Goal: Transaction & Acquisition: Purchase product/service

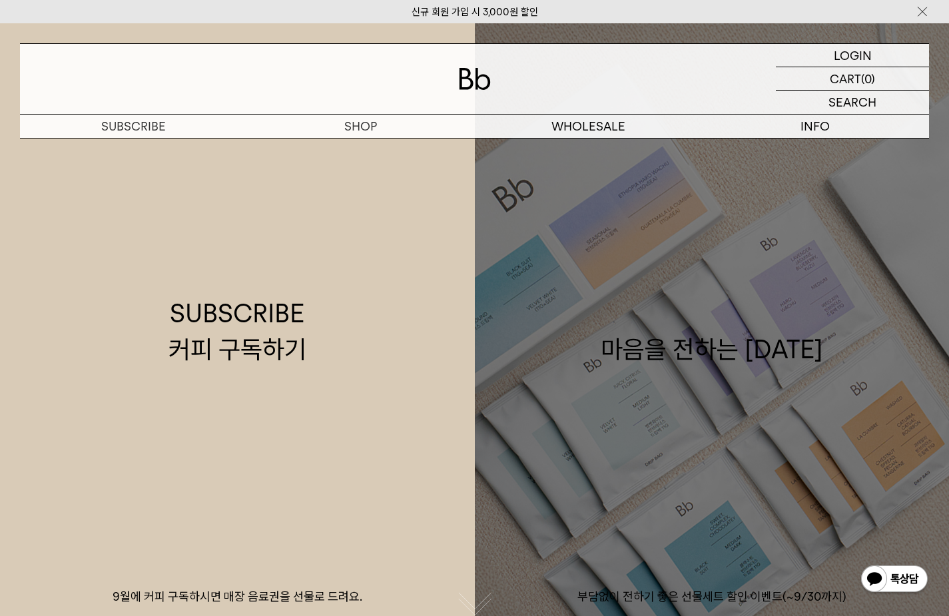
click at [854, 310] on link "마음을 전하는 추석 부담없이 전하기 좋은 선물세트 할인 이벤트(~9/30까지)" at bounding box center [712, 331] width 475 height 616
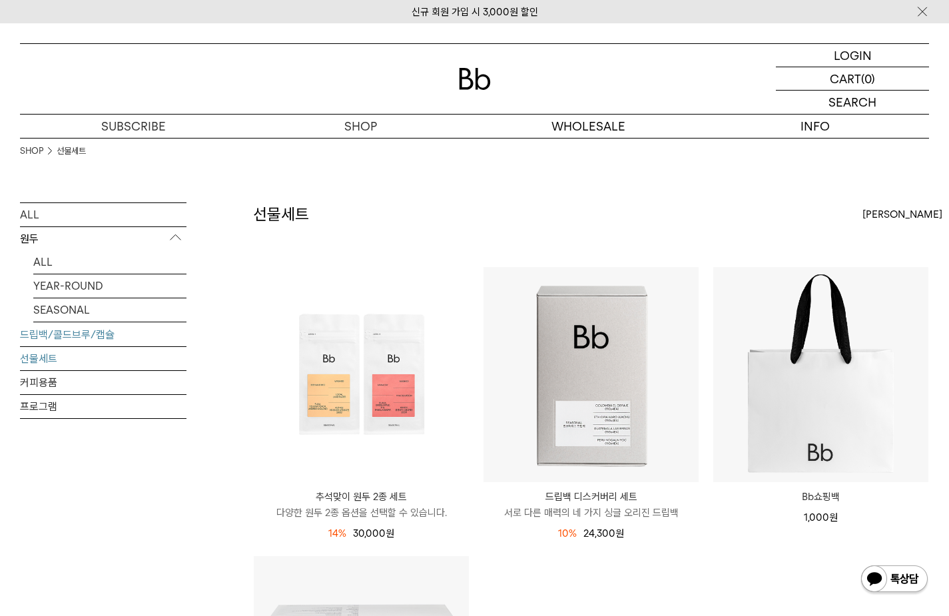
click at [90, 335] on link "드립백/콜드브루/캡슐" at bounding box center [103, 334] width 166 height 23
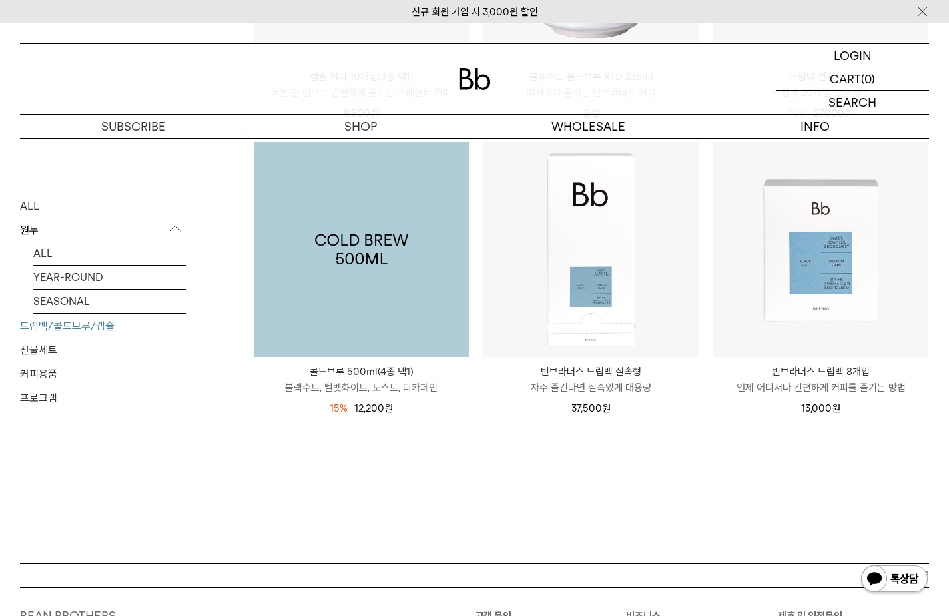
scroll to position [712, 0]
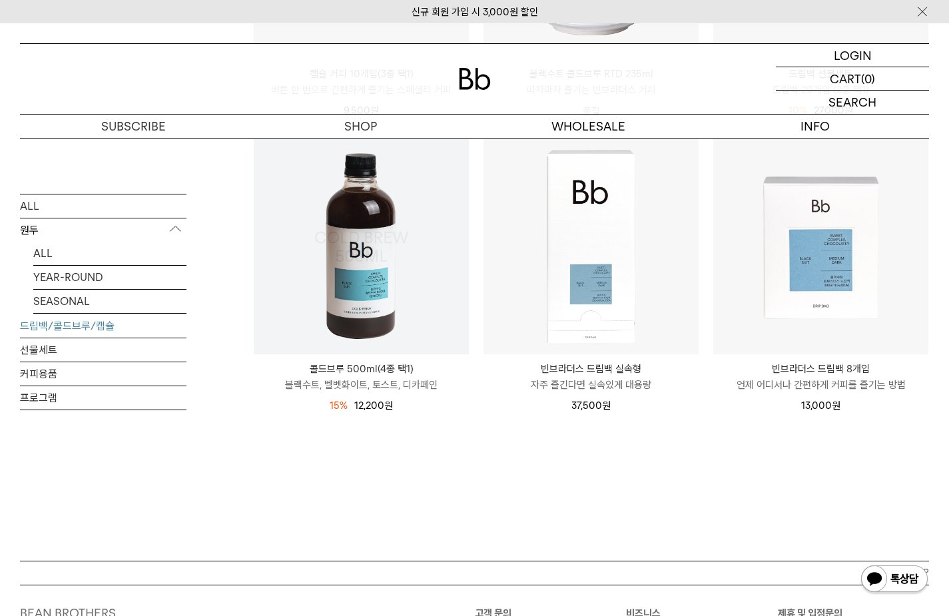
click at [366, 147] on img at bounding box center [361, 246] width 215 height 215
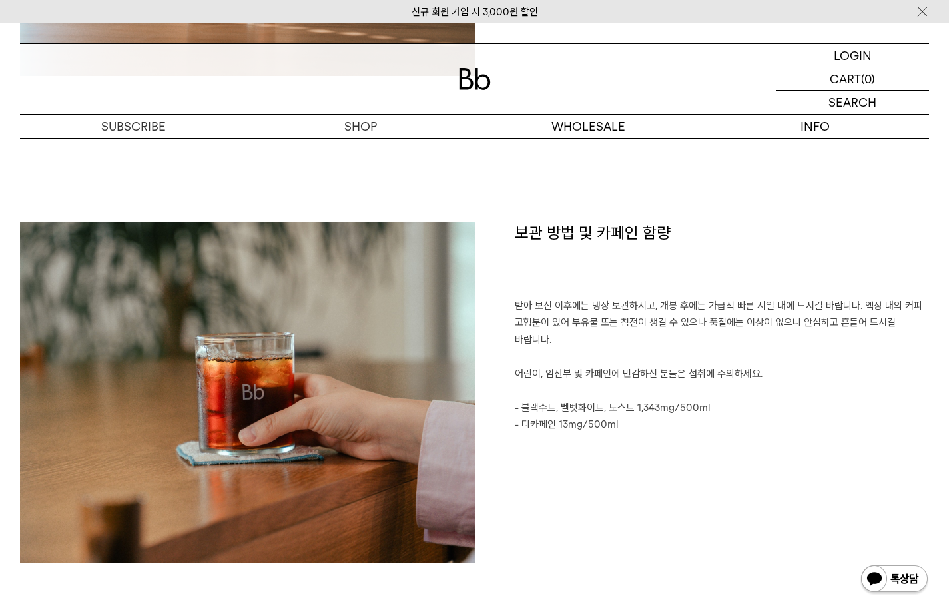
scroll to position [2043, 0]
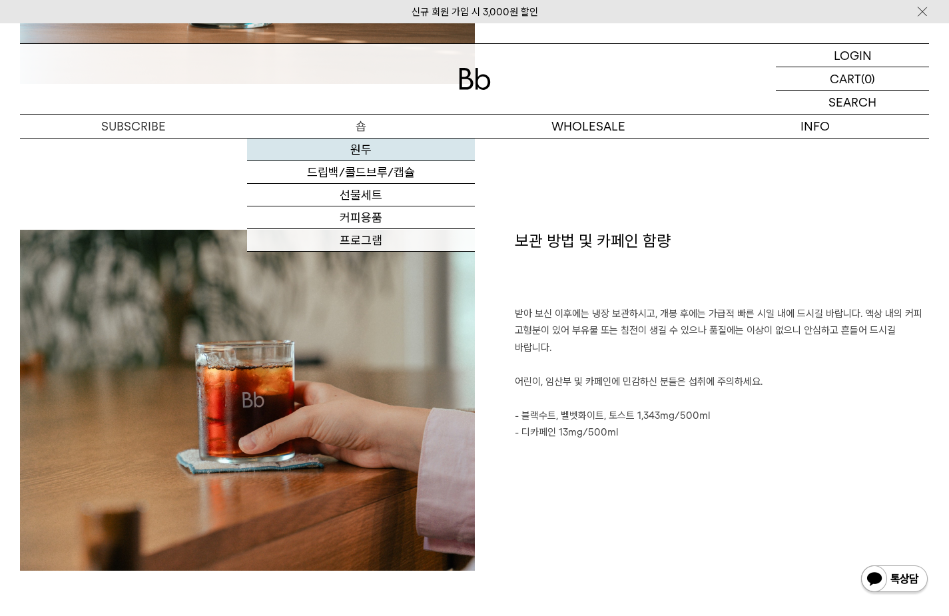
click at [372, 143] on link "원두" at bounding box center [360, 150] width 227 height 23
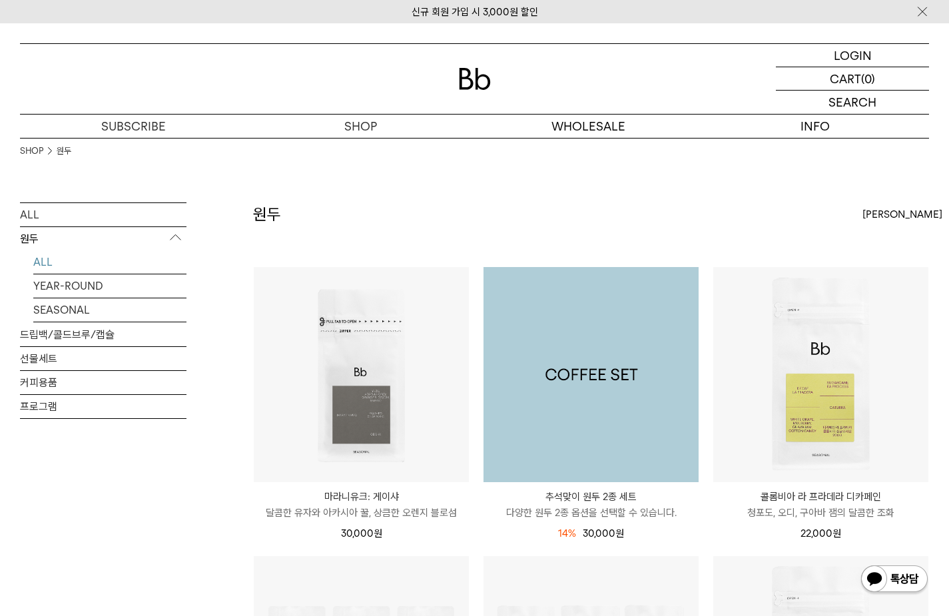
click at [625, 368] on img at bounding box center [590, 374] width 215 height 215
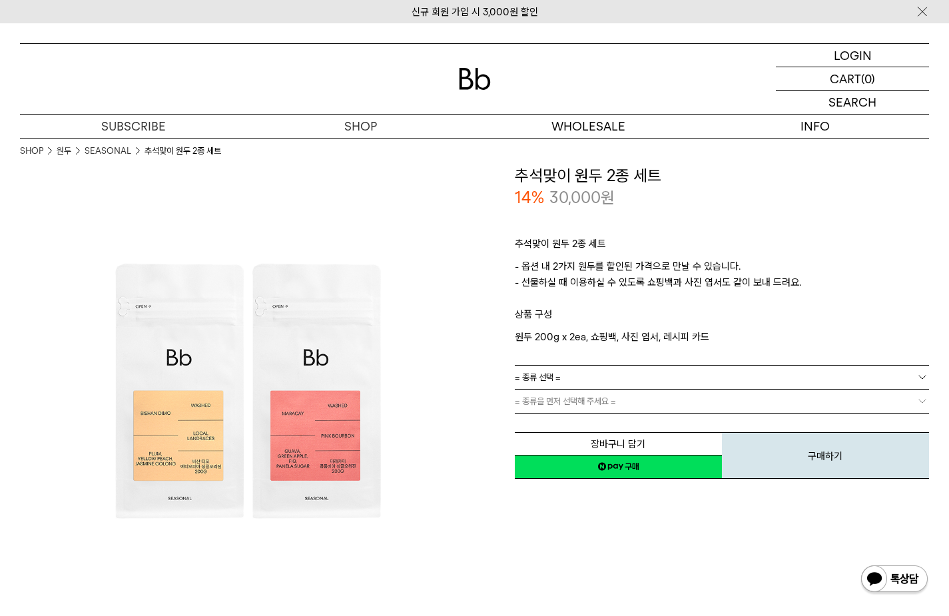
click at [619, 378] on link "= 종류 선택 =" at bounding box center [722, 377] width 415 height 23
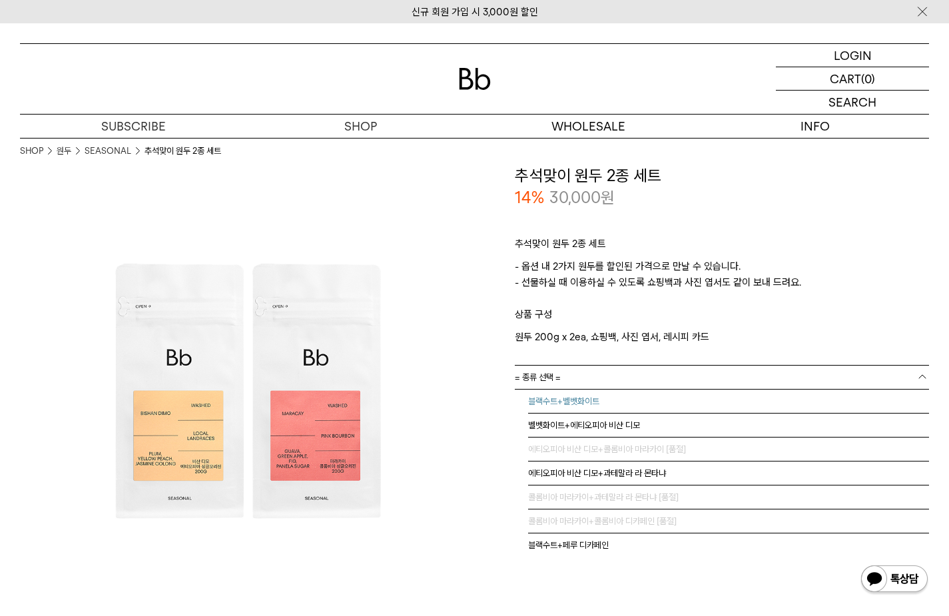
click at [634, 394] on li "블랙수트+벨벳화이트" at bounding box center [729, 402] width 402 height 24
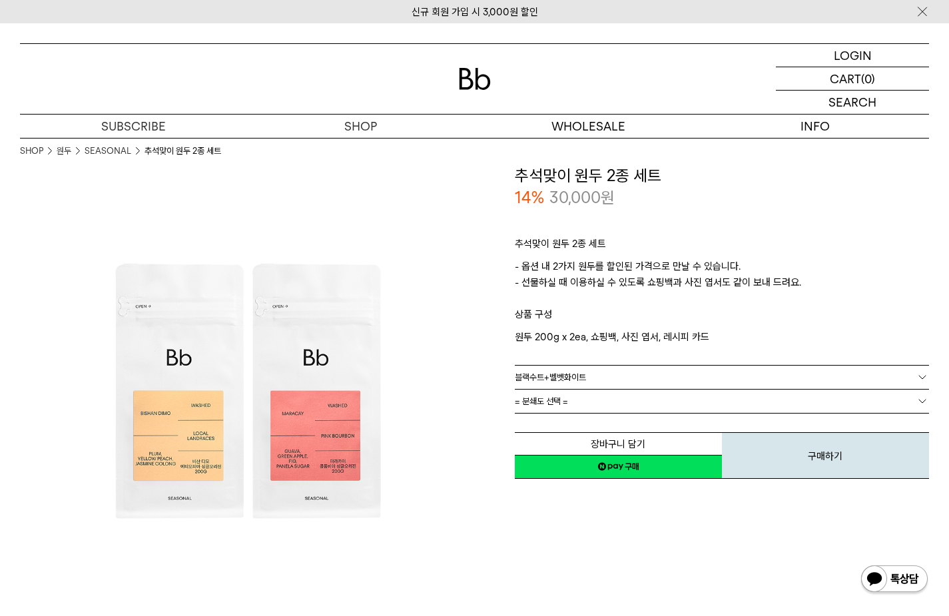
click at [676, 395] on link "= 분쇄도 선택 =" at bounding box center [722, 401] width 415 height 23
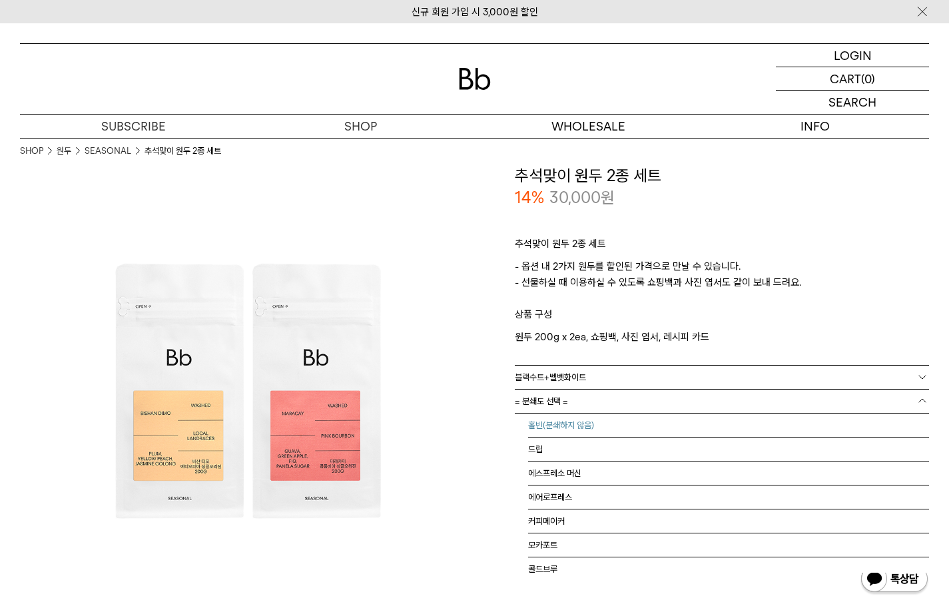
click at [638, 428] on li "홀빈(분쇄하지 않음)" at bounding box center [729, 426] width 402 height 24
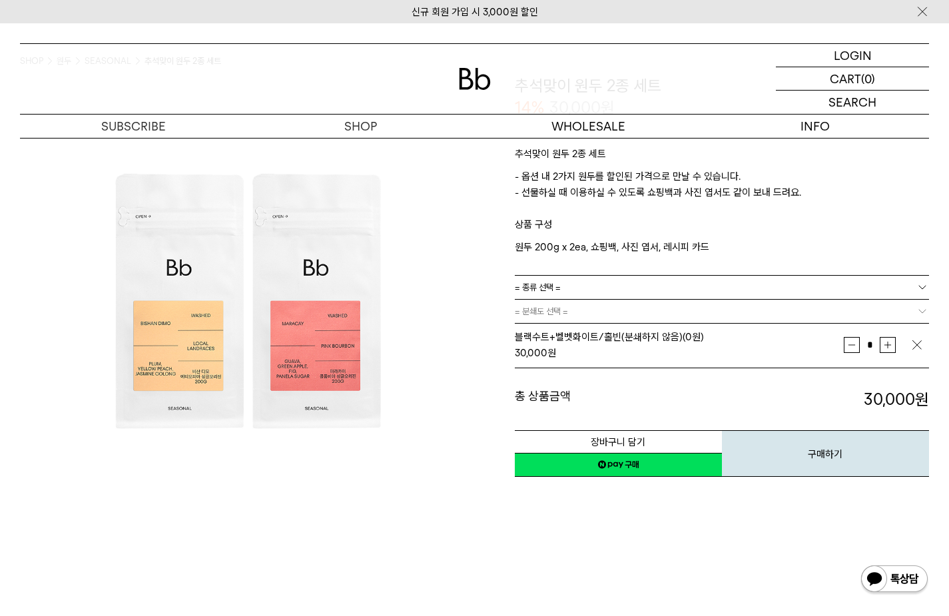
scroll to position [76, 0]
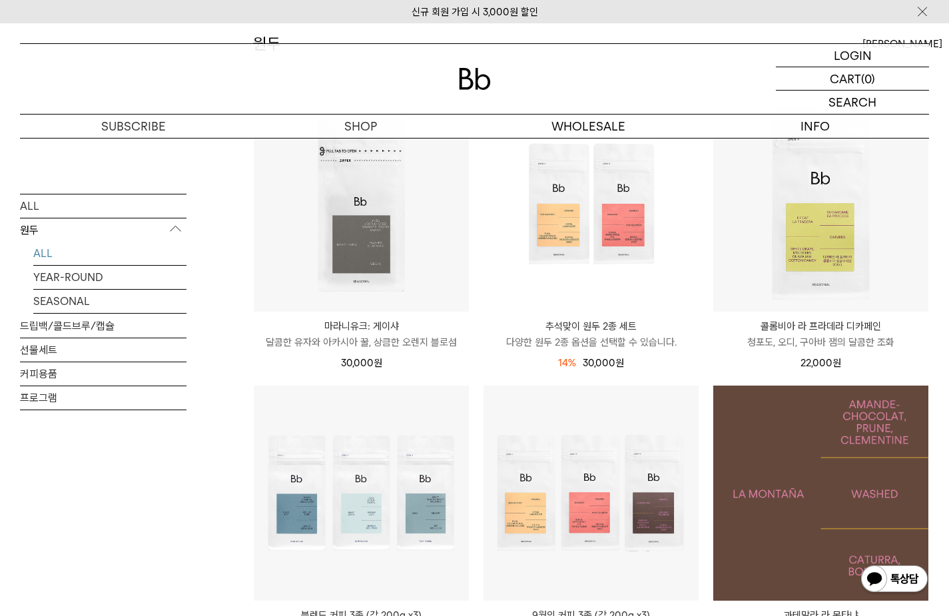
scroll to position [161, 0]
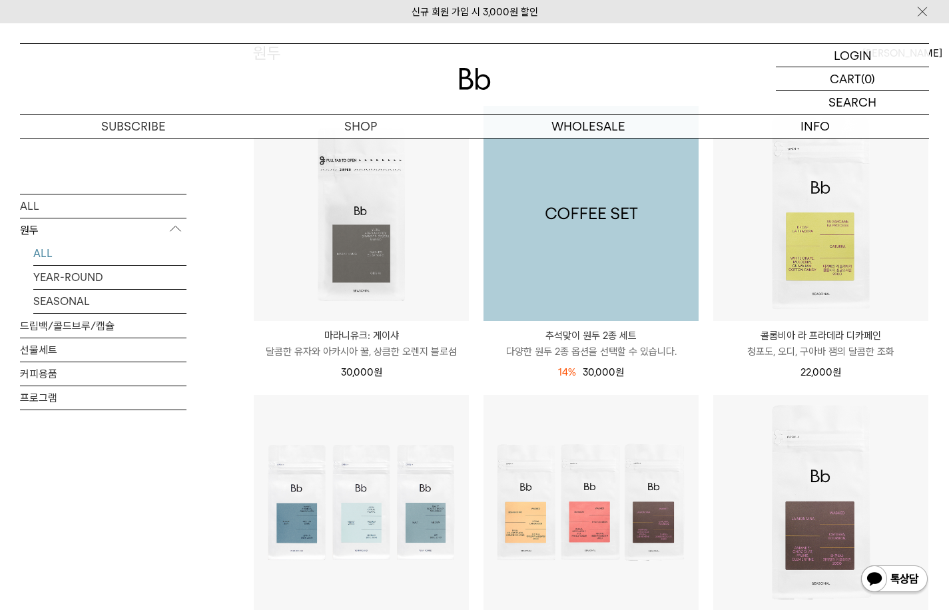
click at [655, 283] on img at bounding box center [590, 213] width 215 height 215
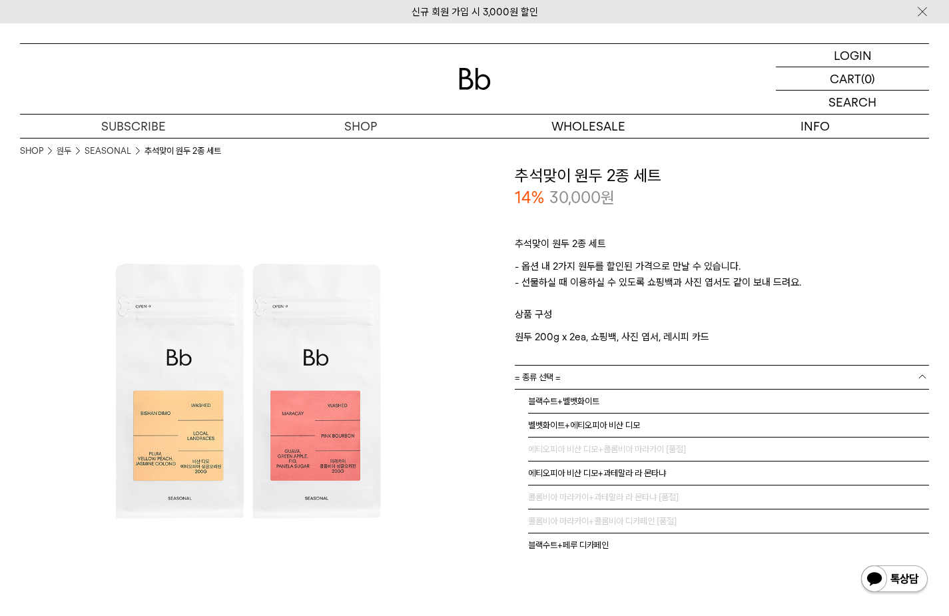
click at [645, 382] on link "= 종류 선택 =" at bounding box center [722, 377] width 415 height 23
click at [804, 286] on p "- 옵션 내 2가지 원두를 할인된 가격으로 만날 수 있습니다. - 선물하실 때 이용하실 수 있도록 쇼핑백과 사진 엽서도 같이 보내 드려요." at bounding box center [722, 282] width 415 height 48
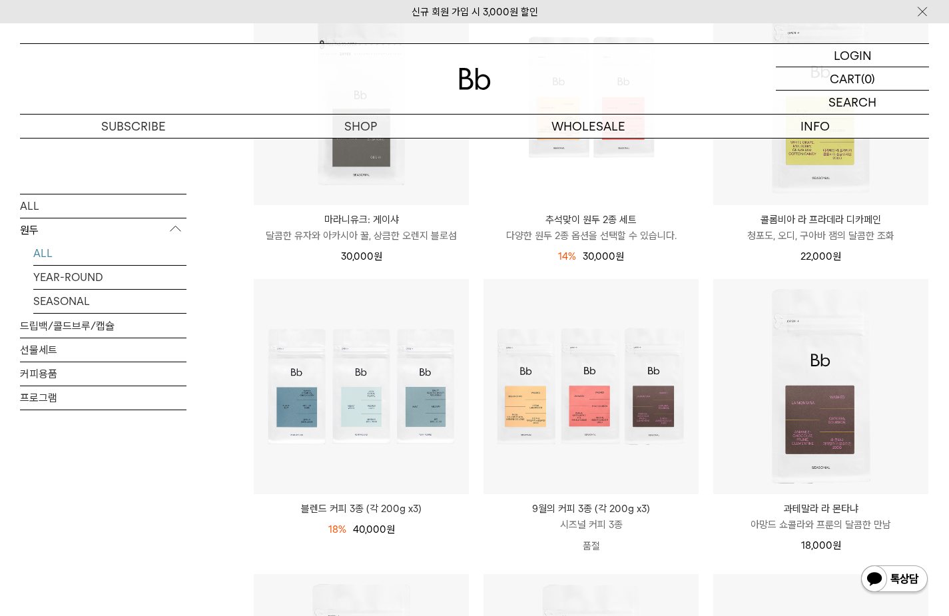
scroll to position [283, 0]
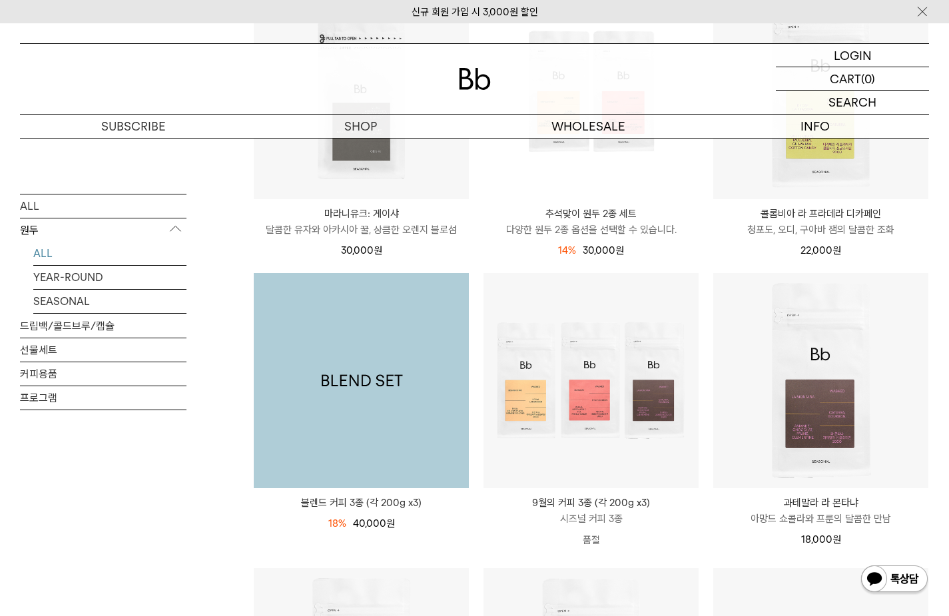
click at [340, 382] on img at bounding box center [361, 380] width 215 height 215
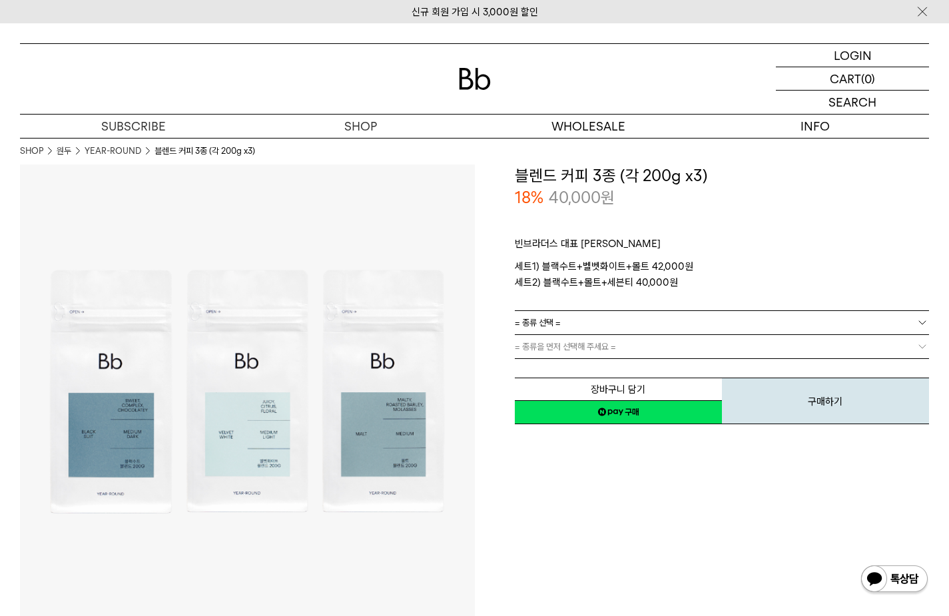
click at [772, 323] on link "= 종류 선택 =" at bounding box center [722, 322] width 415 height 23
click at [748, 337] on li "블랙수트+벨벳화이트+몰트" at bounding box center [729, 347] width 402 height 24
click at [748, 337] on link "= 종류을 먼저 선택해 주세요 =" at bounding box center [722, 346] width 415 height 23
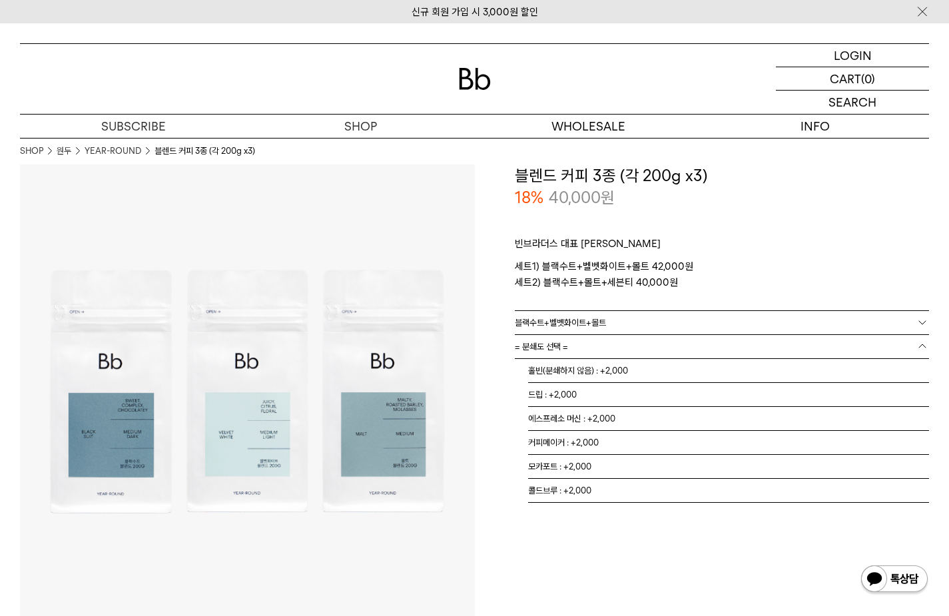
click at [806, 198] on div "18% 40,000 원" at bounding box center [722, 197] width 415 height 23
